Goal: Task Accomplishment & Management: Use online tool/utility

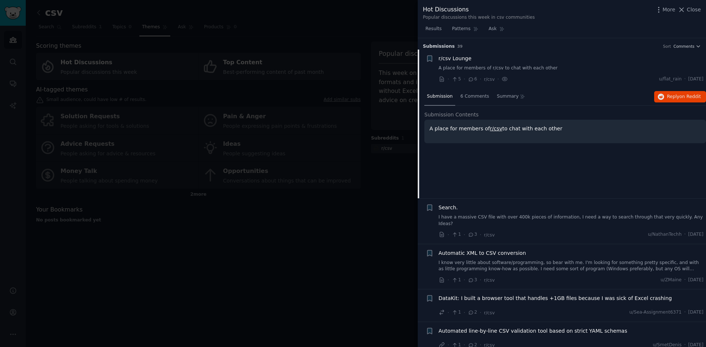
scroll to position [12, 0]
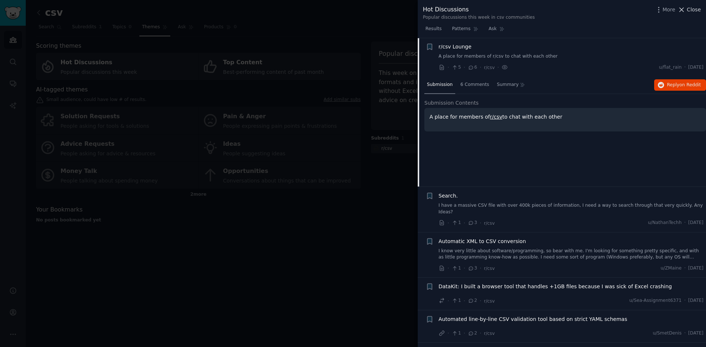
click at [698, 8] on span "Close" at bounding box center [694, 10] width 14 height 8
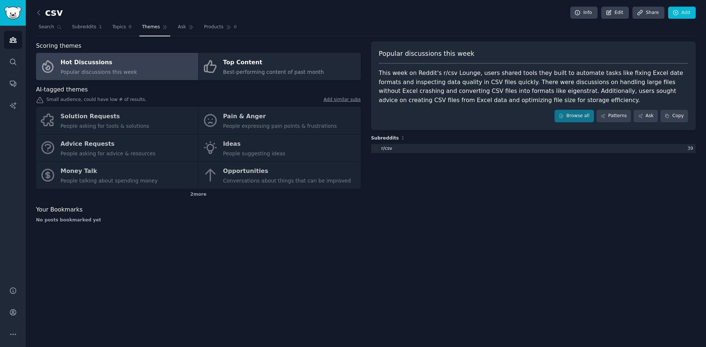
click at [238, 123] on div "Solution Requests People asking for tools & solutions Pain & Anger People expre…" at bounding box center [198, 148] width 325 height 82
click at [240, 121] on div "Solution Requests People asking for tools & solutions Pain & Anger People expre…" at bounding box center [198, 148] width 325 height 82
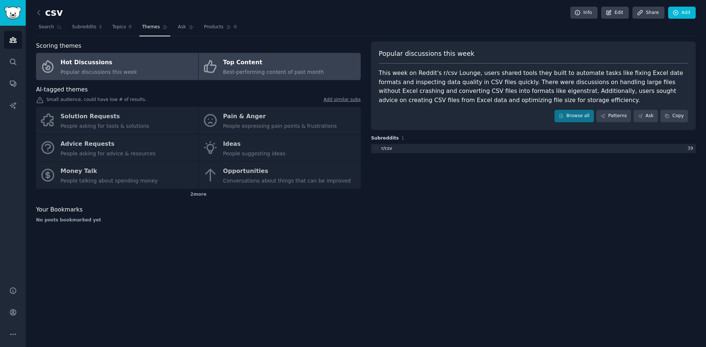
click at [252, 70] on span "Best-performing content of past month" at bounding box center [273, 72] width 101 height 6
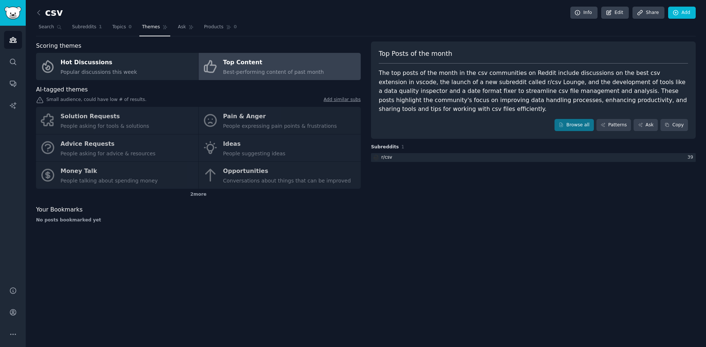
click at [277, 124] on div "Solution Requests People asking for tools & solutions Pain & Anger People expre…" at bounding box center [198, 148] width 325 height 82
click at [234, 128] on div "Solution Requests People asking for tools & solutions Pain & Anger People expre…" at bounding box center [198, 148] width 325 height 82
click at [118, 124] on div "Solution Requests People asking for tools & solutions Pain & Anger People expre…" at bounding box center [198, 148] width 325 height 82
click at [119, 161] on div "Solution Requests People asking for tools & solutions Pain & Anger People expre…" at bounding box center [198, 148] width 325 height 82
click at [52, 27] on span "Search" at bounding box center [46, 27] width 15 height 7
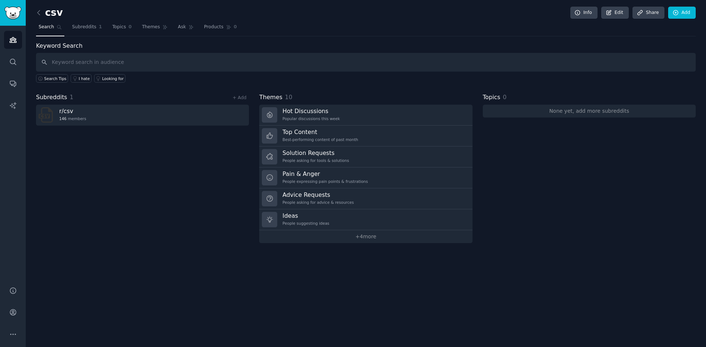
click at [153, 62] on input "text" at bounding box center [366, 62] width 660 height 19
type input "comma separated value files"
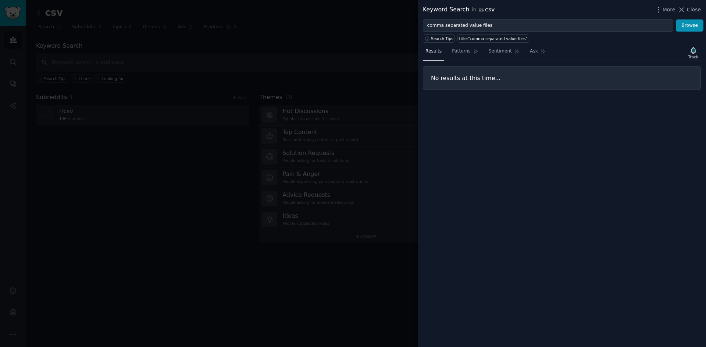
click at [414, 15] on div at bounding box center [353, 173] width 706 height 347
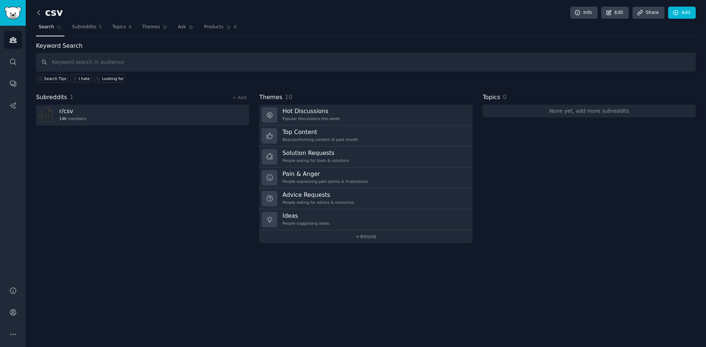
click at [39, 12] on icon at bounding box center [39, 13] width 8 height 8
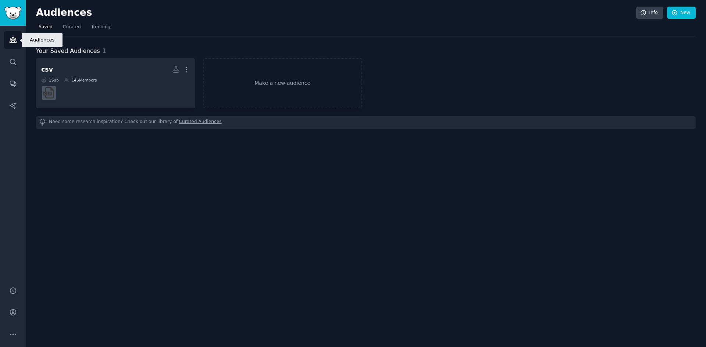
click at [11, 45] on link "Audiences" at bounding box center [13, 40] width 18 height 18
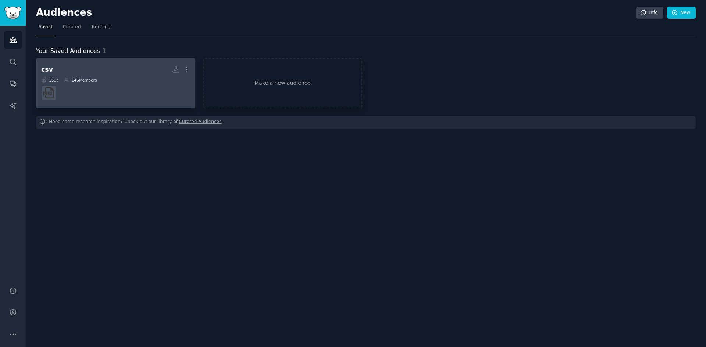
click at [105, 69] on h2 "csv More" at bounding box center [115, 69] width 149 height 13
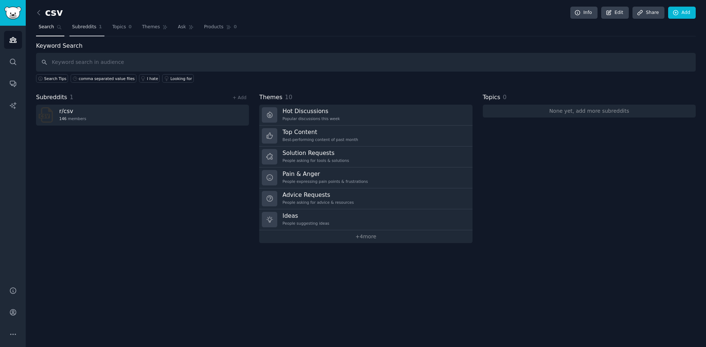
click at [79, 25] on span "Subreddits" at bounding box center [84, 27] width 24 height 7
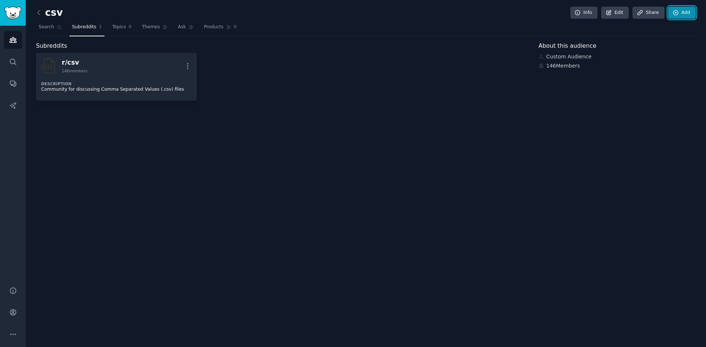
click at [680, 13] on link "Add" at bounding box center [682, 13] width 28 height 13
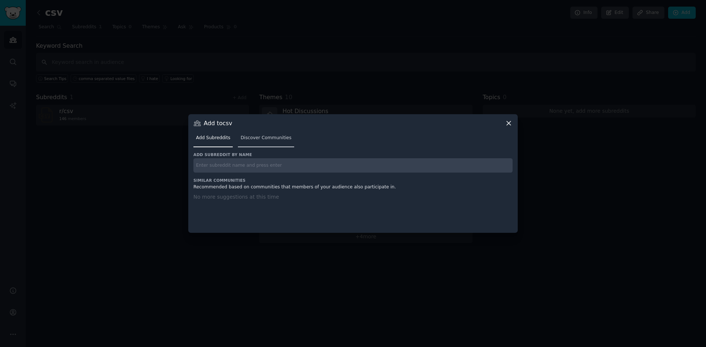
click at [255, 141] on link "Discover Communities" at bounding box center [266, 139] width 56 height 15
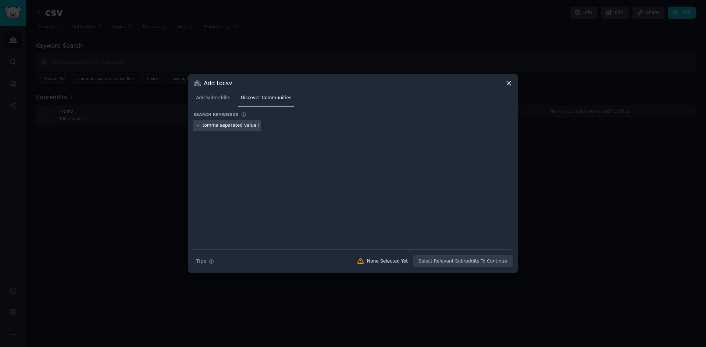
type input "comma separated value files"
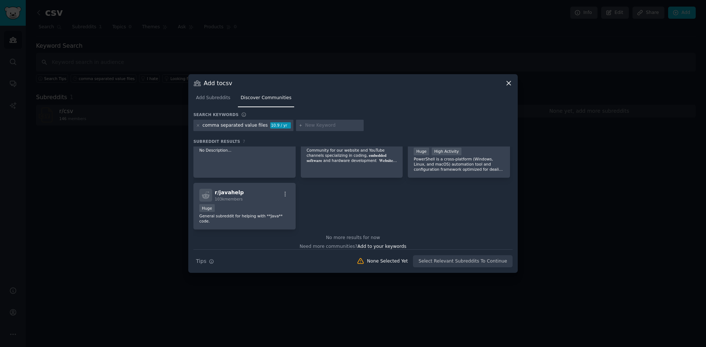
scroll to position [78, 0]
click at [199, 124] on icon at bounding box center [198, 126] width 4 height 4
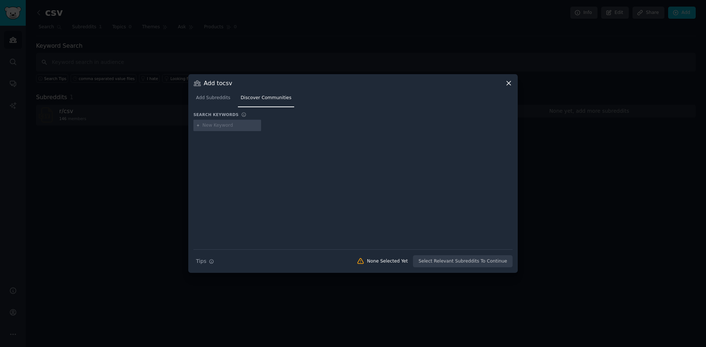
click at [208, 128] on input "text" at bounding box center [231, 125] width 56 height 7
type input "s"
type input "csv file error"
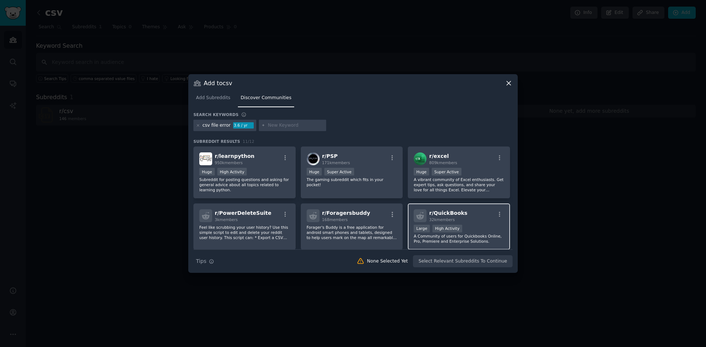
click at [470, 232] on div ">= 80th percentile for submissions / day Large High Activity" at bounding box center [459, 229] width 90 height 9
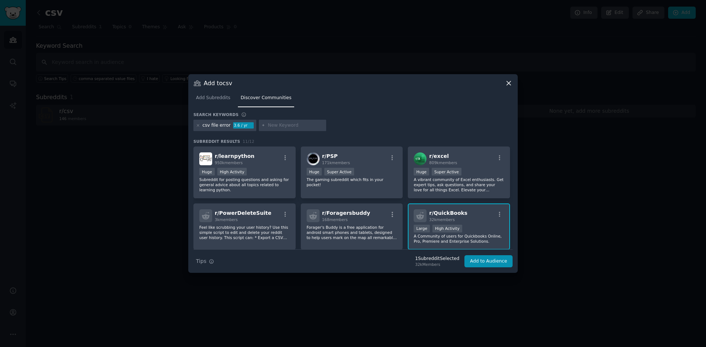
click at [436, 212] on span "r/ QuickBooks" at bounding box center [448, 213] width 38 height 6
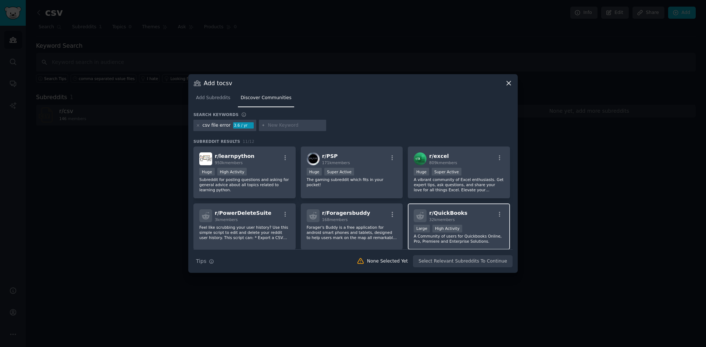
click at [436, 212] on span "r/ QuickBooks" at bounding box center [448, 213] width 38 height 6
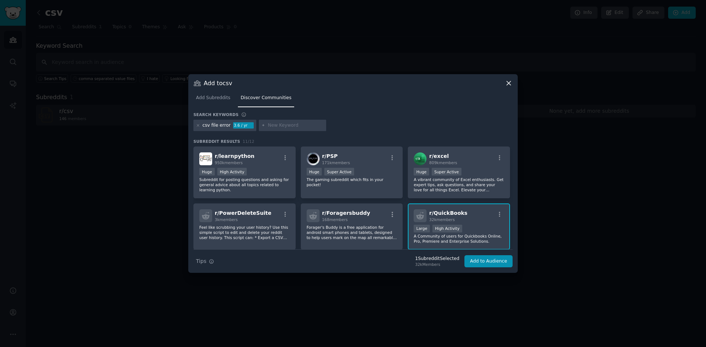
click at [507, 84] on icon at bounding box center [509, 83] width 8 height 8
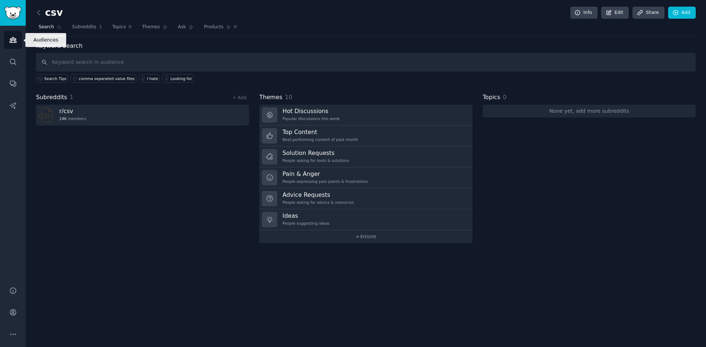
click at [14, 40] on icon "Sidebar" at bounding box center [13, 40] width 8 height 8
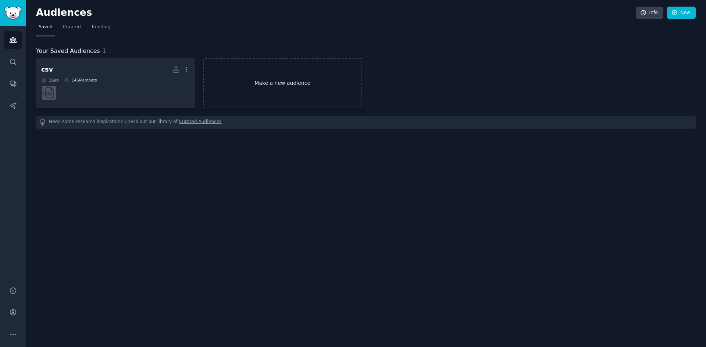
click at [255, 78] on link "Make a new audience" at bounding box center [282, 83] width 159 height 50
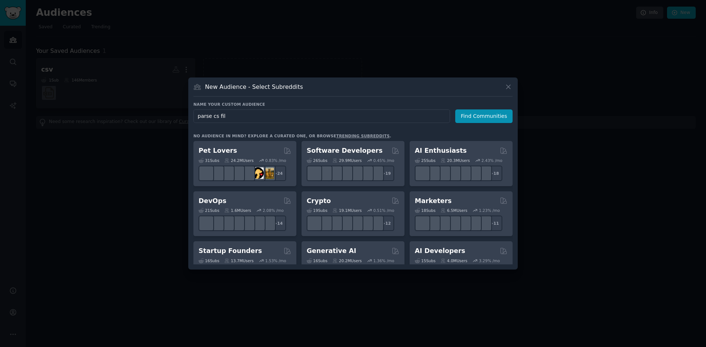
type input "parse cs file"
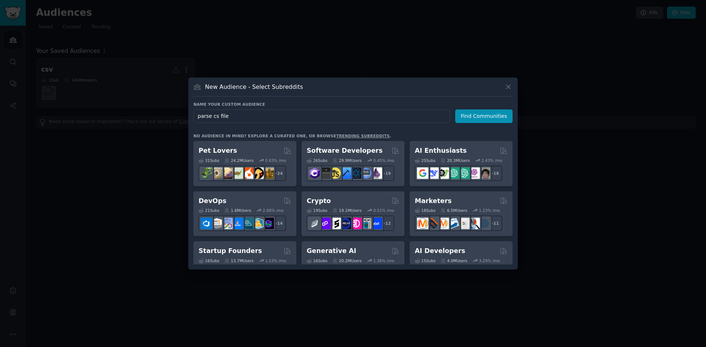
click button "Find Communities" at bounding box center [483, 117] width 57 height 14
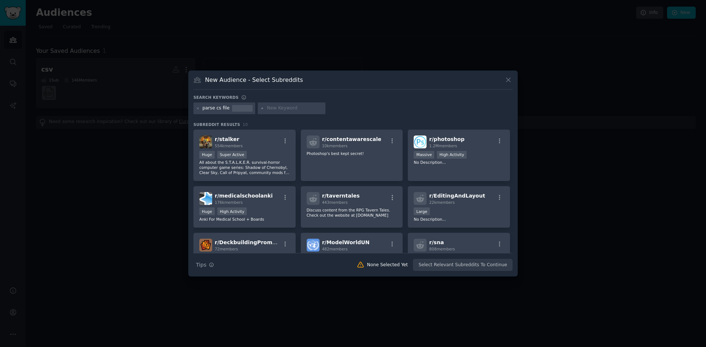
click at [227, 109] on div "parse cs file" at bounding box center [224, 109] width 62 height 12
click at [198, 108] on icon at bounding box center [198, 109] width 4 height 4
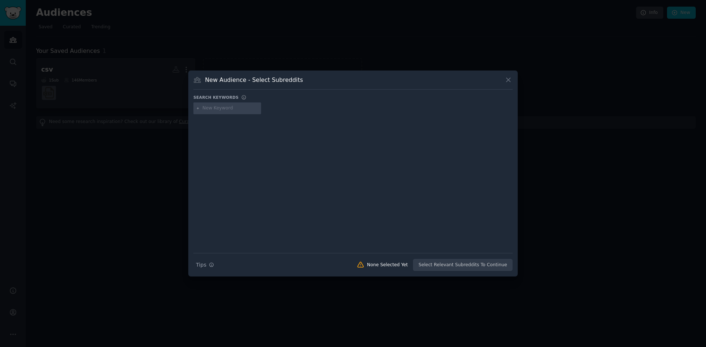
click at [218, 108] on input "text" at bounding box center [231, 108] width 56 height 7
type input "parse csv file"
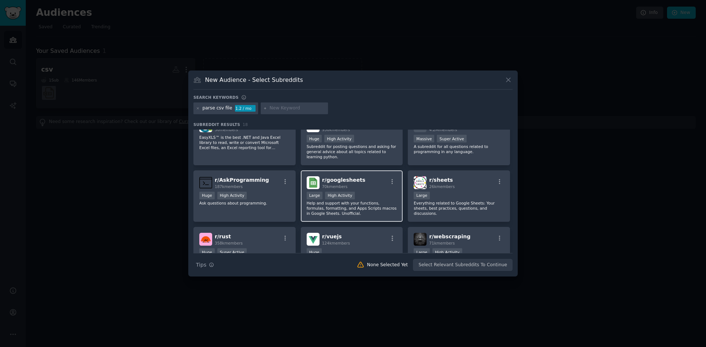
scroll to position [36, 0]
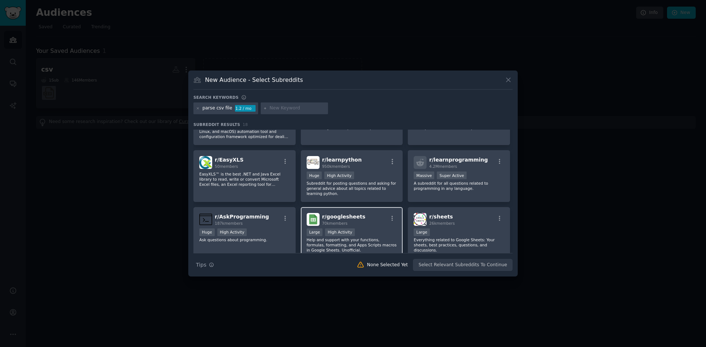
click at [352, 216] on span "r/ googlesheets" at bounding box center [343, 217] width 43 height 6
click at [391, 217] on icon "button" at bounding box center [392, 218] width 7 height 7
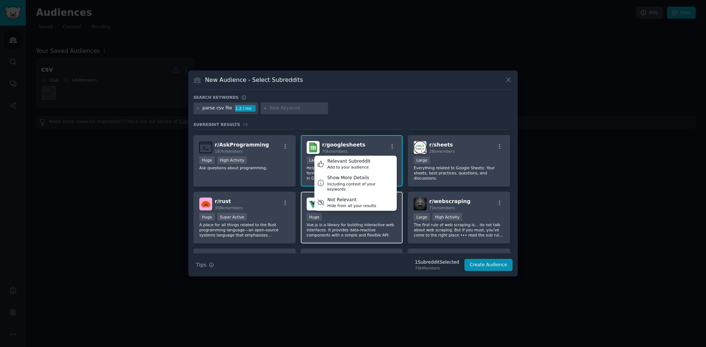
scroll to position [110, 0]
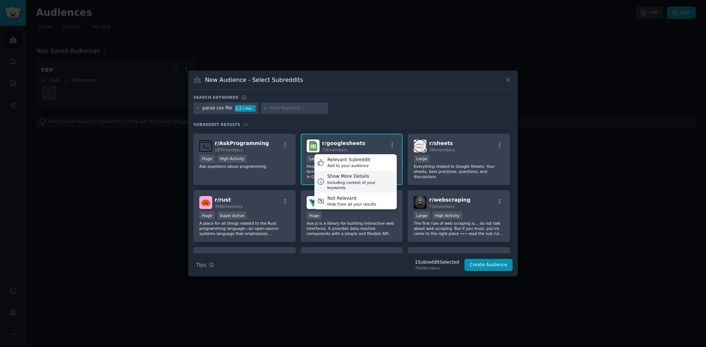
click at [345, 177] on div "Show More Details" at bounding box center [360, 177] width 67 height 7
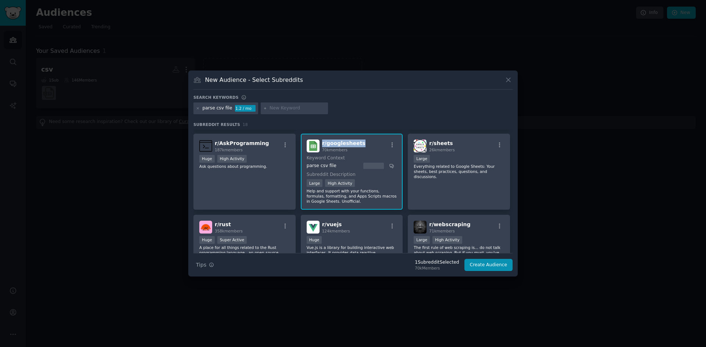
drag, startPoint x: 357, startPoint y: 143, endPoint x: 320, endPoint y: 142, distance: 36.8
click at [320, 142] on div "r/ googlesheets 70k members" at bounding box center [352, 146] width 90 height 13
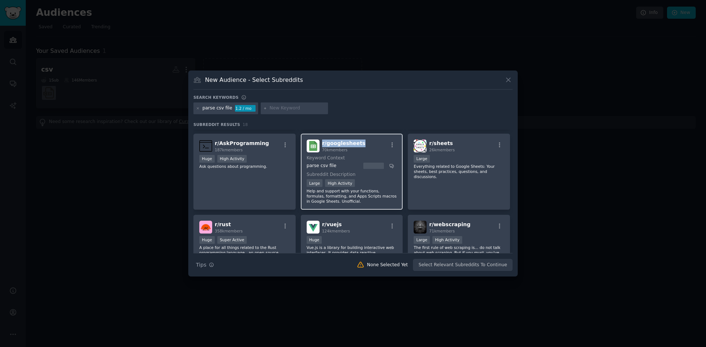
copy span "r/ googlesheets"
